Goal: Find contact information: Find contact information

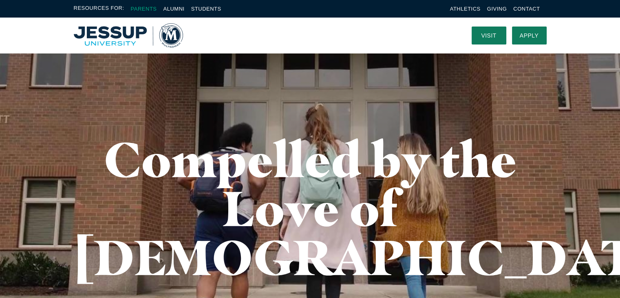
click at [148, 7] on link "Parents" at bounding box center [144, 9] width 26 height 6
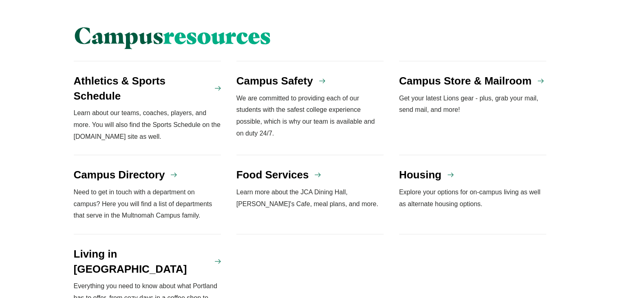
scroll to position [734, 0]
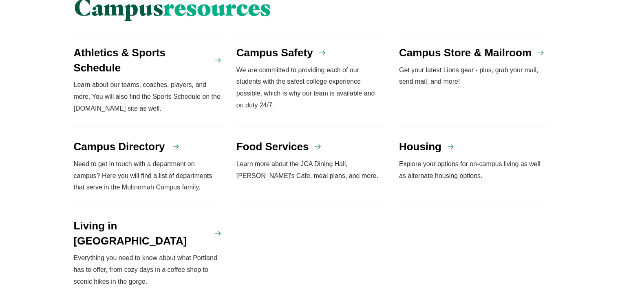
click at [128, 139] on h4 "Campus Directory" at bounding box center [119, 146] width 91 height 15
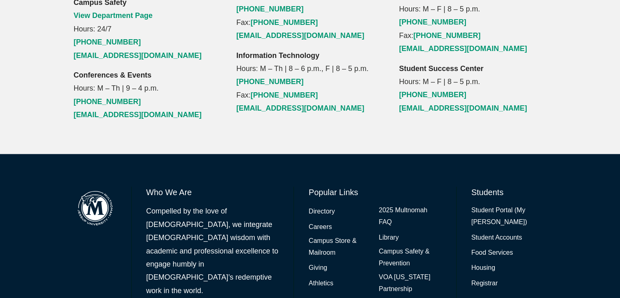
scroll to position [1051, 0]
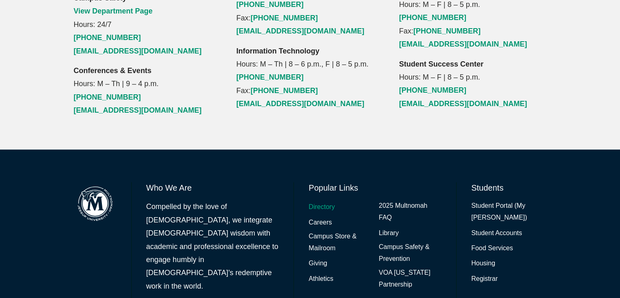
click at [326, 201] on link "Directory" at bounding box center [322, 207] width 26 height 12
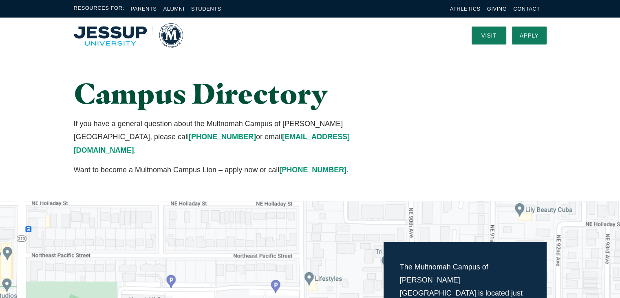
click at [111, 7] on span "Resources For:" at bounding box center [99, 8] width 51 height 9
click at [206, 10] on link "Students" at bounding box center [206, 9] width 30 height 6
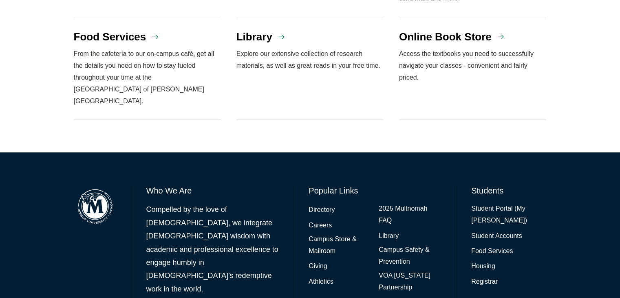
scroll to position [803, 0]
